Goal: Find specific page/section: Find specific page/section

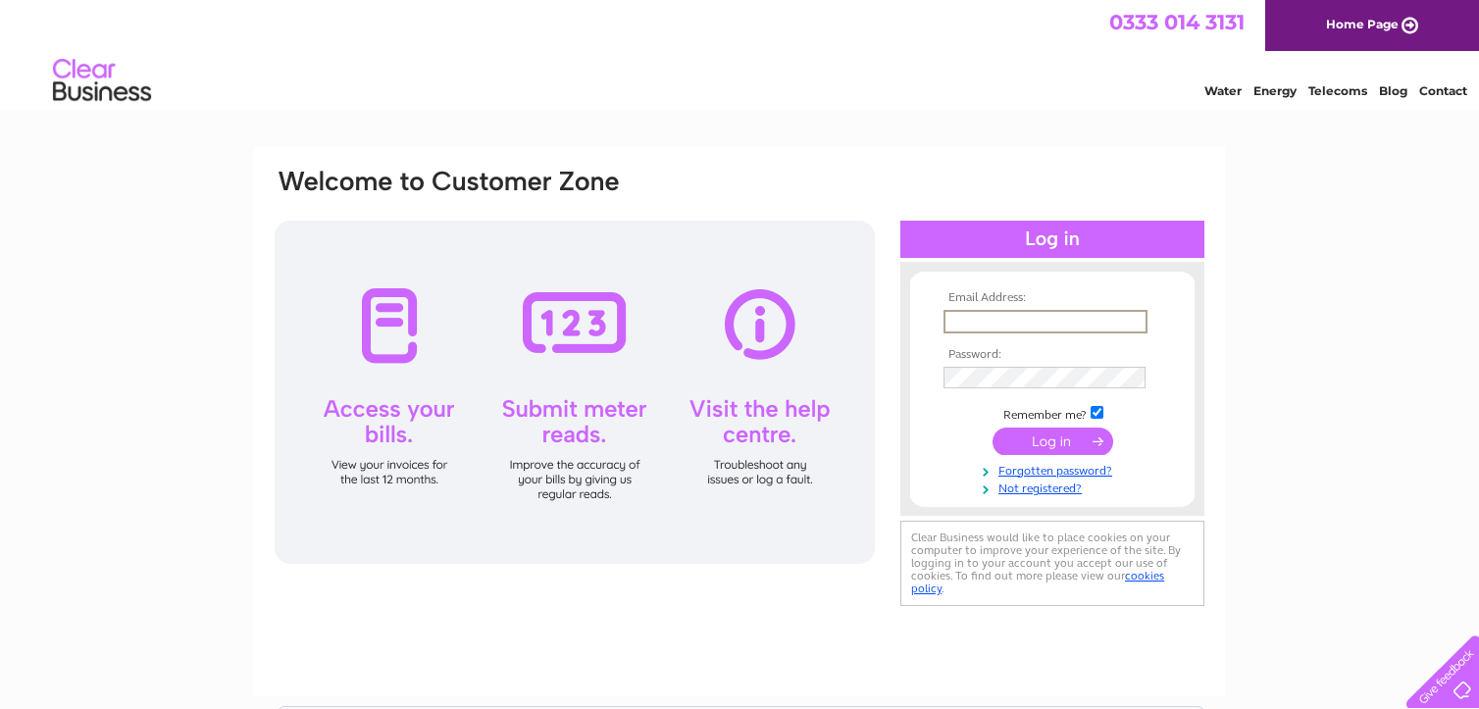
click at [1010, 319] on input "text" at bounding box center [1045, 322] width 204 height 24
type input "[EMAIL_ADDRESS][DOMAIN_NAME]"
click at [976, 331] on td at bounding box center [1051, 320] width 227 height 31
click at [969, 311] on input "text" at bounding box center [1045, 322] width 204 height 24
type input "finance@edinburghbicycle.com"
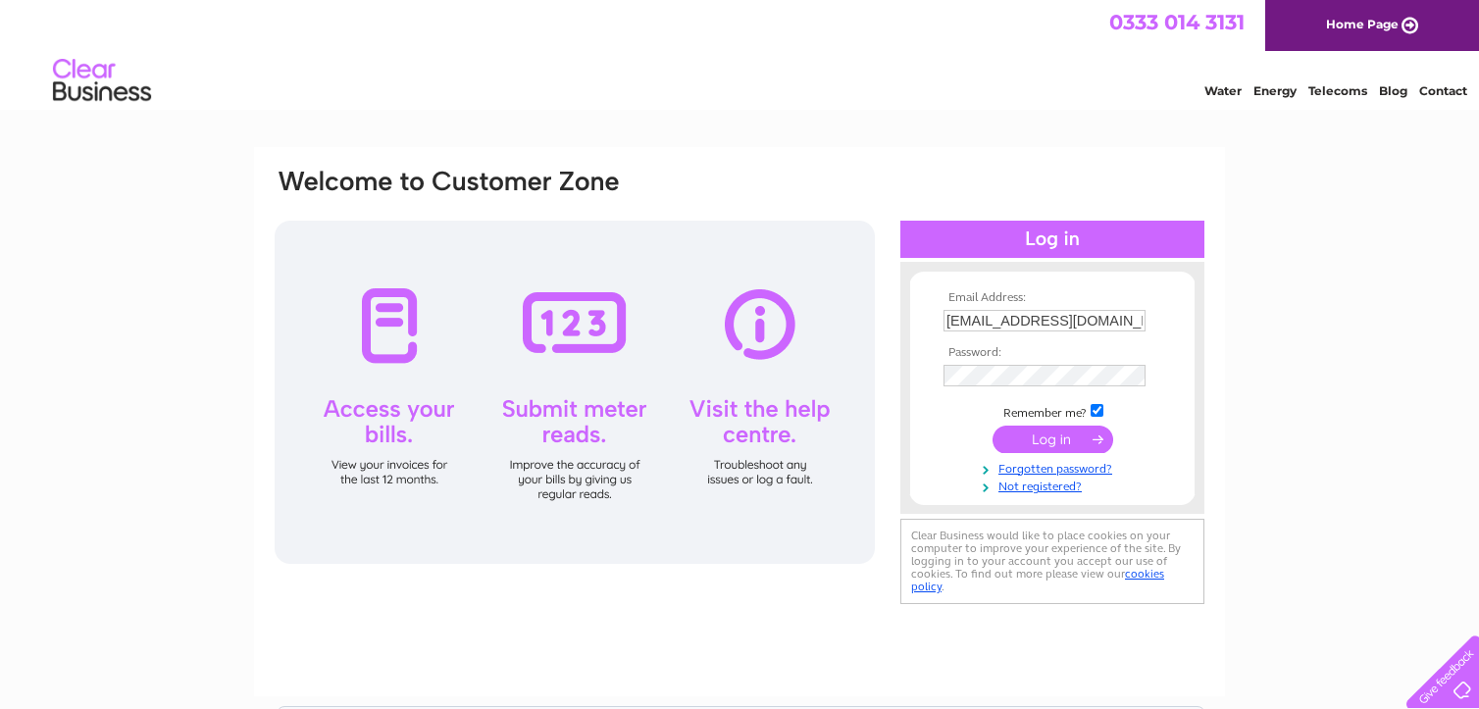
click at [1054, 437] on input "submit" at bounding box center [1052, 439] width 121 height 27
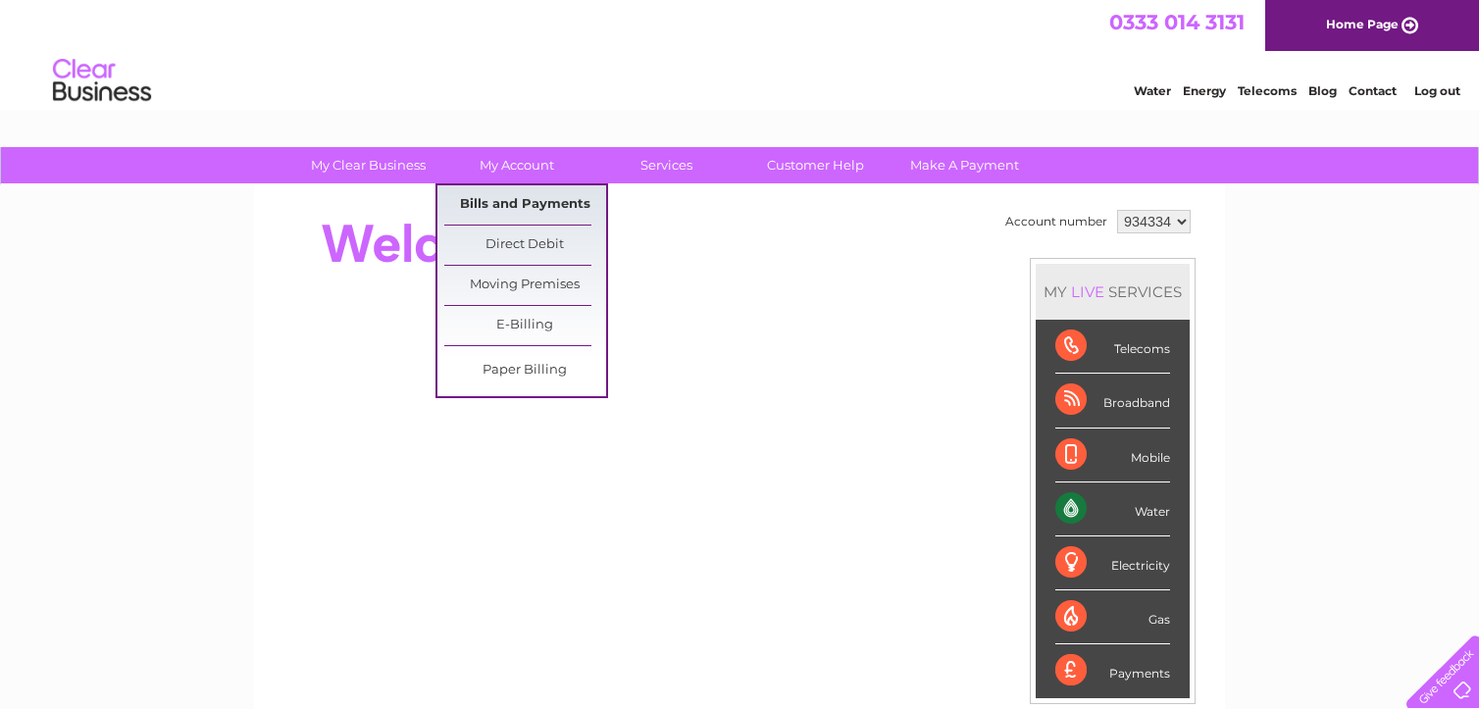
click at [512, 203] on link "Bills and Payments" at bounding box center [525, 204] width 162 height 39
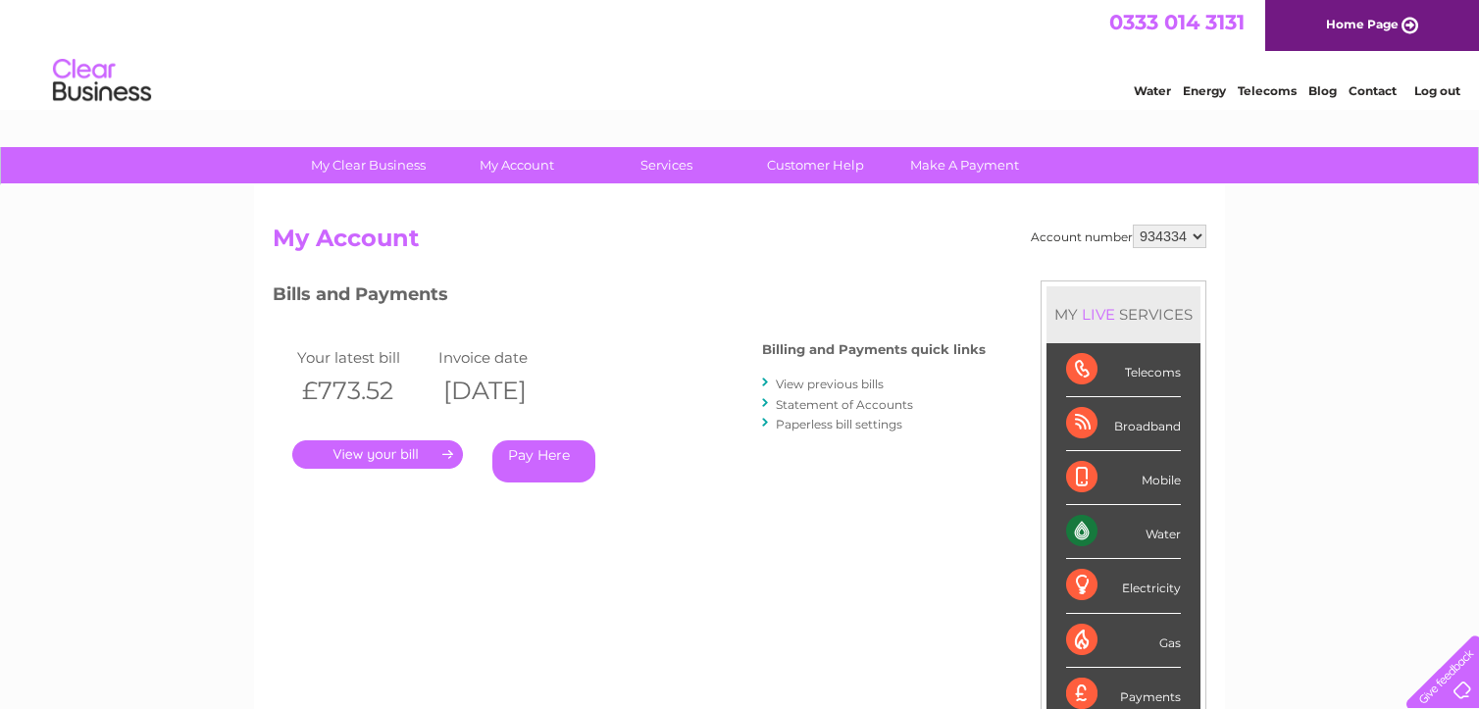
click at [396, 447] on link "." at bounding box center [377, 454] width 171 height 28
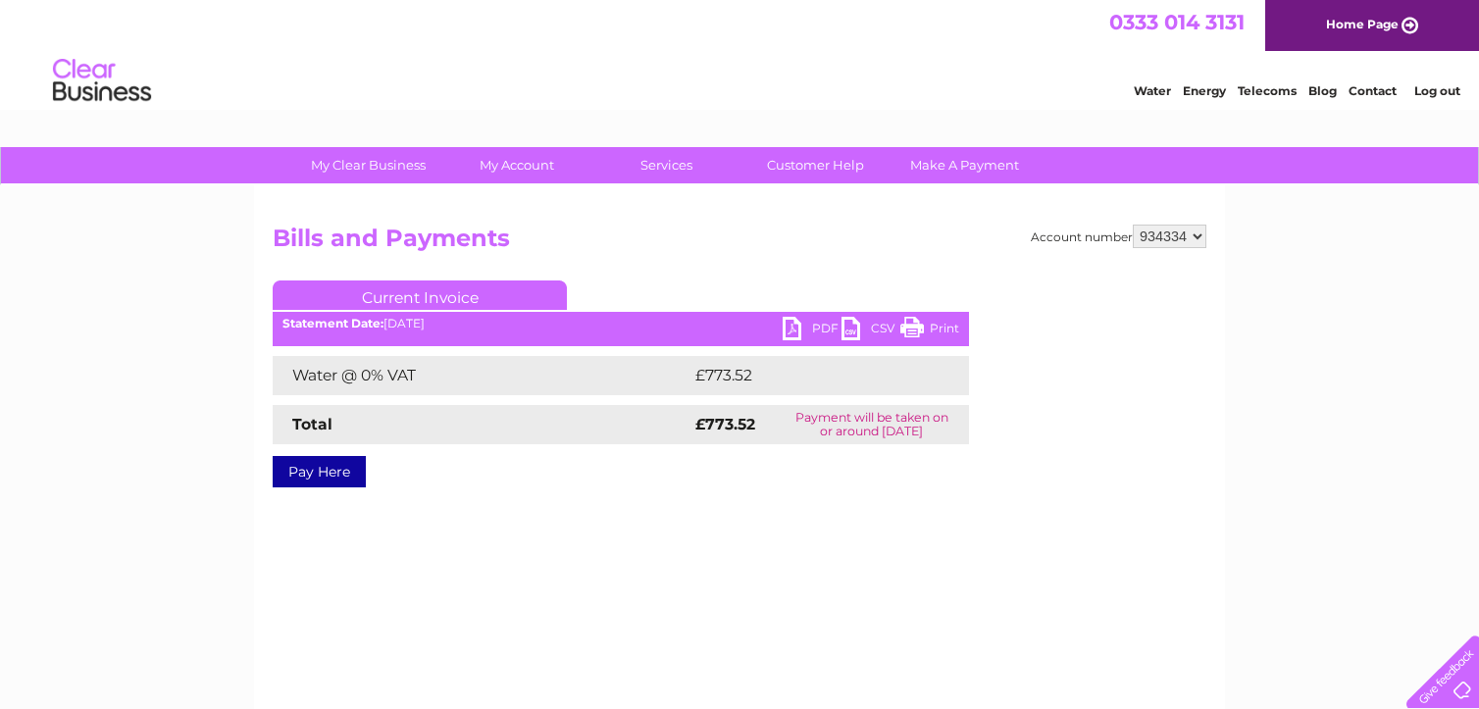
click at [812, 322] on link "PDF" at bounding box center [811, 331] width 59 height 28
